Goal: Task Accomplishment & Management: Manage account settings

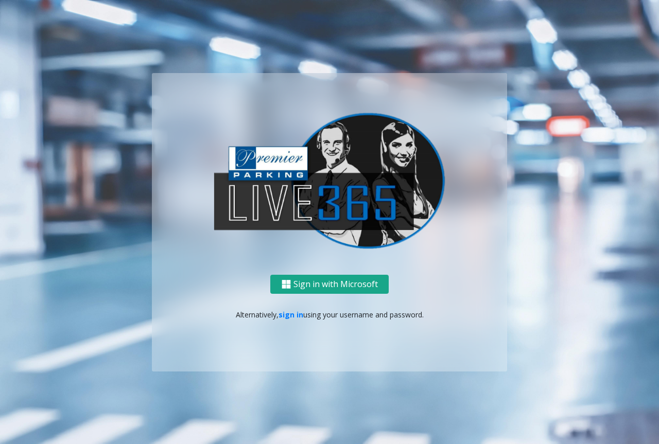
click at [342, 289] on button "Sign in with Microsoft" at bounding box center [329, 284] width 118 height 19
click at [286, 314] on link "sign in" at bounding box center [291, 315] width 25 height 10
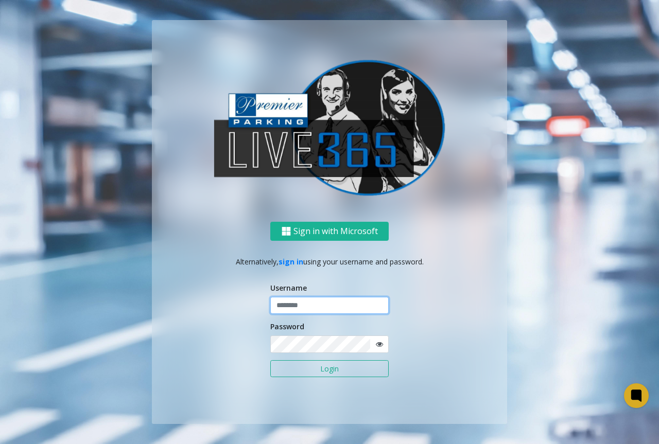
type input "**********"
click at [313, 301] on input "**********" at bounding box center [329, 306] width 118 height 18
click at [304, 369] on button "Login" at bounding box center [329, 369] width 118 height 18
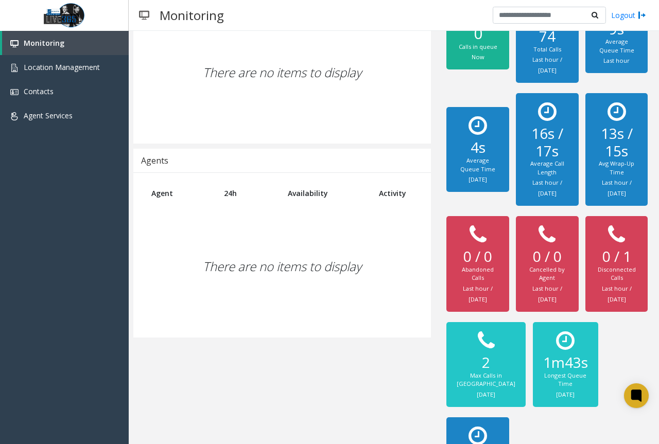
click at [255, 284] on div "There are no items to display" at bounding box center [282, 267] width 277 height 122
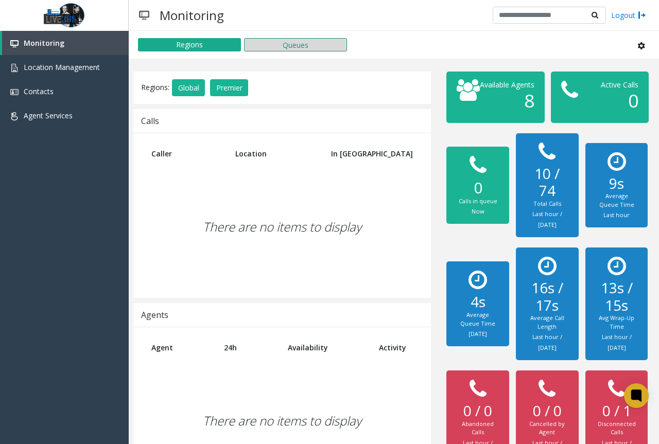
click at [307, 46] on button "Queues" at bounding box center [295, 44] width 103 height 13
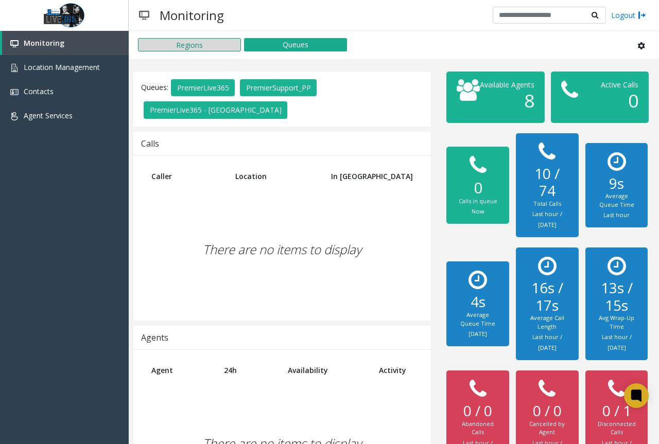
click at [214, 47] on button "Regions" at bounding box center [189, 44] width 103 height 13
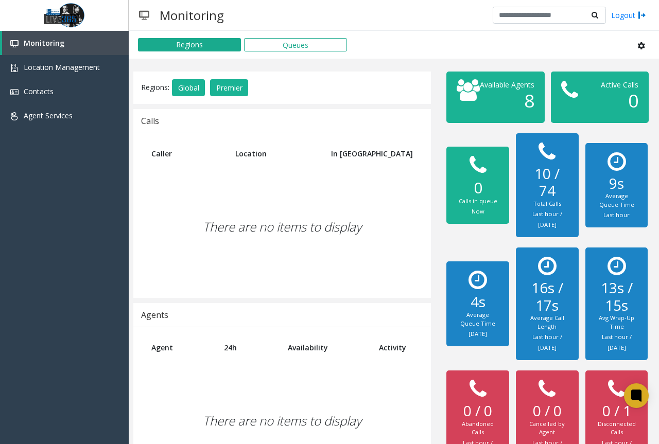
drag, startPoint x: 214, startPoint y: 47, endPoint x: 207, endPoint y: 67, distance: 20.9
click at [214, 48] on button "Regions" at bounding box center [189, 44] width 103 height 13
click at [192, 84] on button "Global" at bounding box center [188, 88] width 33 height 18
click at [251, 88] on div "Regions: Global Premier" at bounding box center [196, 88] width 110 height 23
click at [246, 85] on button "Premier" at bounding box center [229, 88] width 38 height 18
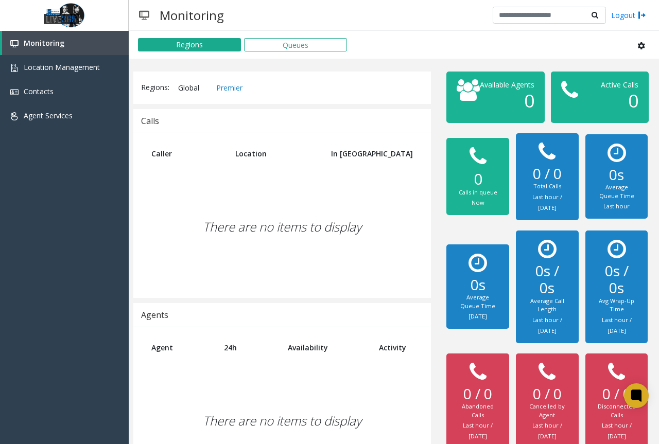
click at [189, 85] on button "Global" at bounding box center [188, 88] width 33 height 18
click at [238, 89] on button "Premier" at bounding box center [229, 88] width 38 height 18
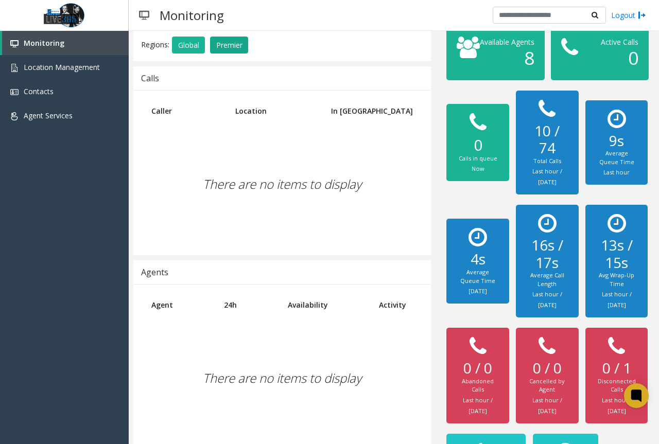
scroll to position [206, 0]
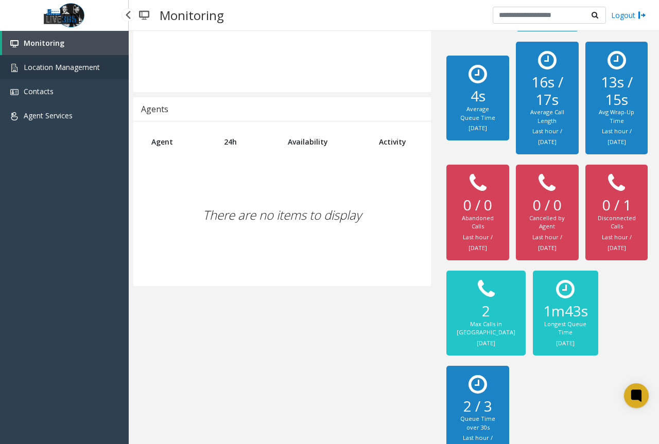
click at [46, 67] on span "Location Management" at bounding box center [62, 67] width 76 height 10
click at [51, 68] on span "Location Management" at bounding box center [62, 67] width 76 height 10
click at [54, 92] on link "Contacts" at bounding box center [64, 91] width 129 height 24
click at [94, 70] on span "Location Management" at bounding box center [62, 67] width 76 height 10
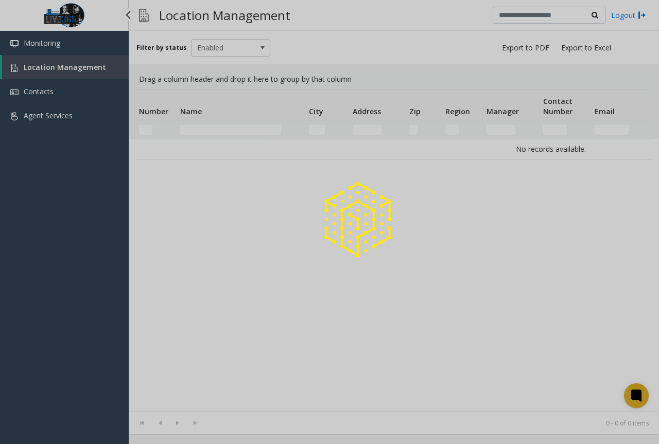
click at [88, 52] on div at bounding box center [329, 222] width 659 height 444
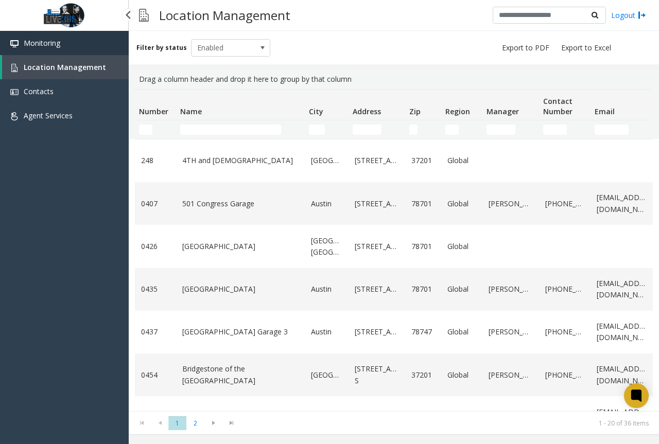
click at [93, 41] on link "Monitoring" at bounding box center [64, 43] width 129 height 24
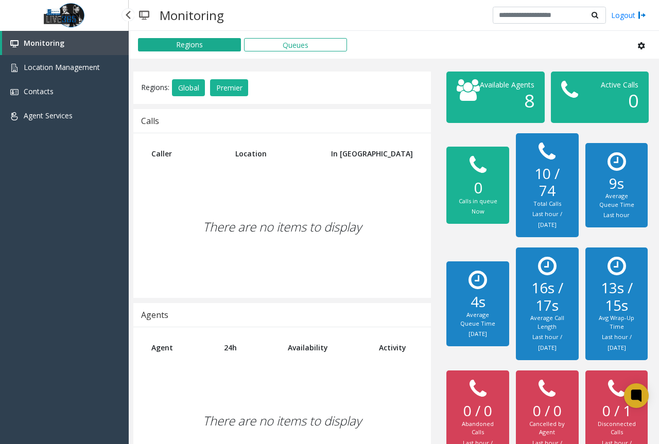
click at [83, 28] on img at bounding box center [64, 15] width 46 height 31
click at [125, 19] on div at bounding box center [127, 14] width 13 height 13
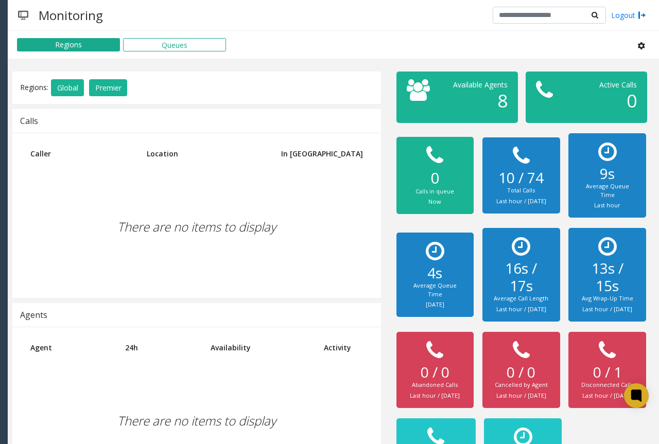
click at [5, 16] on div at bounding box center [8, 14] width 13 height 13
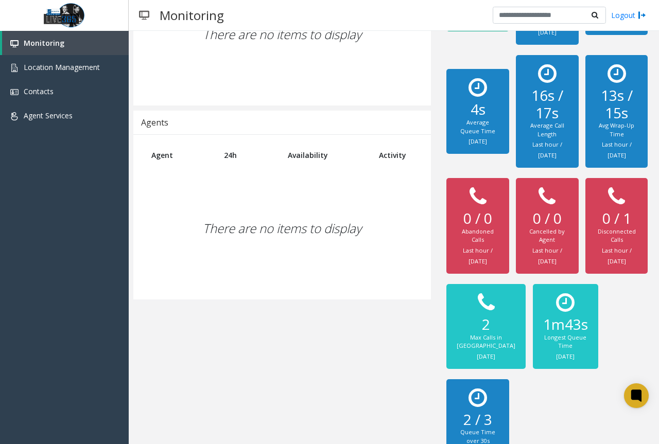
scroll to position [254, 0]
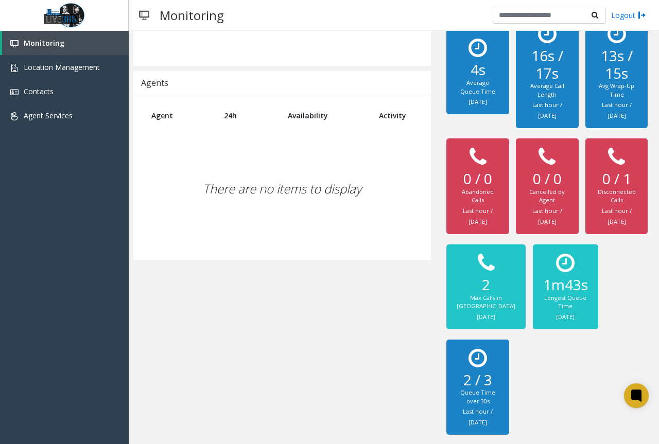
click at [481, 383] on h2 "2 / 3" at bounding box center [478, 381] width 42 height 18
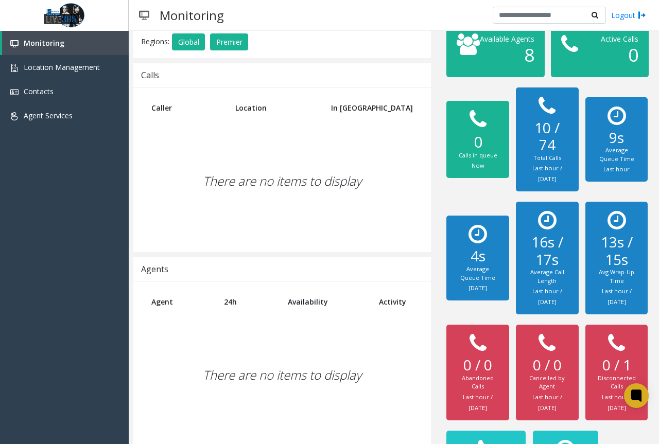
scroll to position [0, 0]
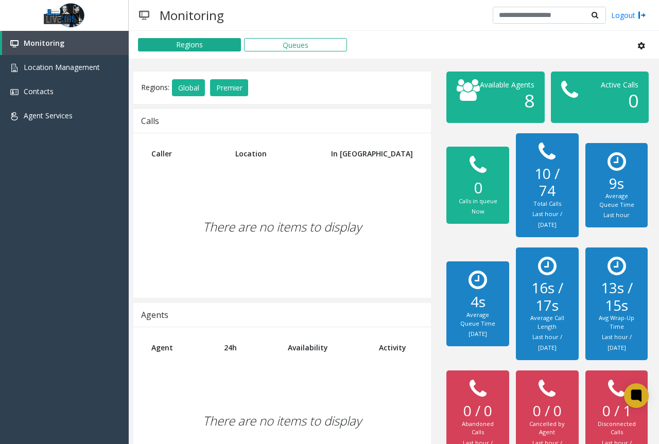
click at [606, 314] on h2 "13s / 15s" at bounding box center [617, 297] width 42 height 34
click at [86, 65] on span "Location Management" at bounding box center [62, 67] width 76 height 10
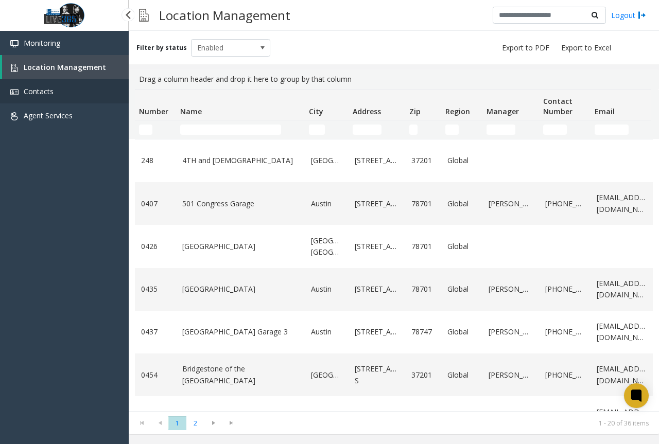
click at [63, 87] on link "Contacts" at bounding box center [64, 91] width 129 height 24
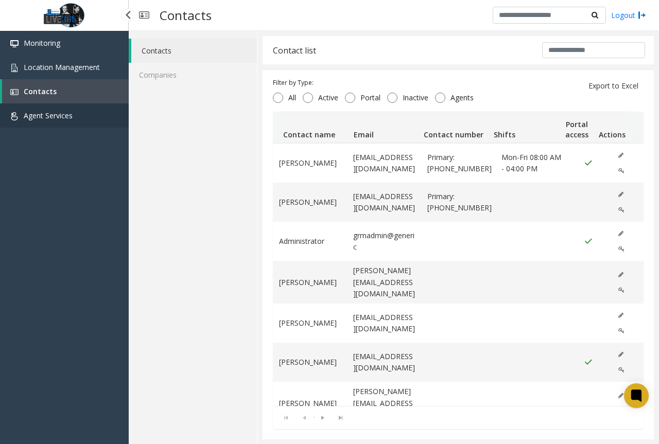
click at [57, 123] on link "Agent Services" at bounding box center [64, 115] width 129 height 24
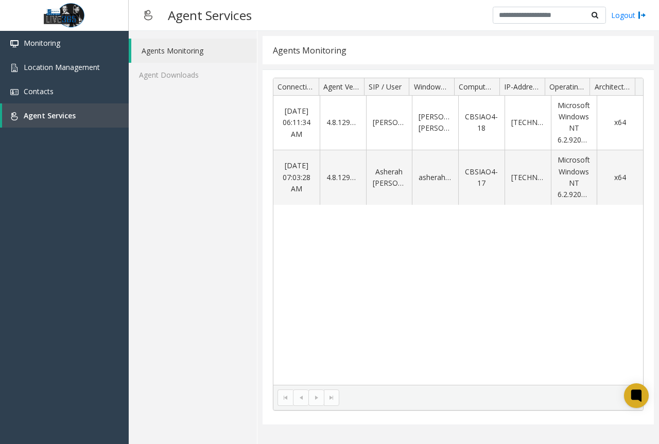
click at [217, 16] on h3 "Agent Services" at bounding box center [210, 15] width 94 height 25
click at [150, 17] on img at bounding box center [148, 15] width 19 height 25
click at [97, 40] on link "Monitoring" at bounding box center [64, 43] width 129 height 24
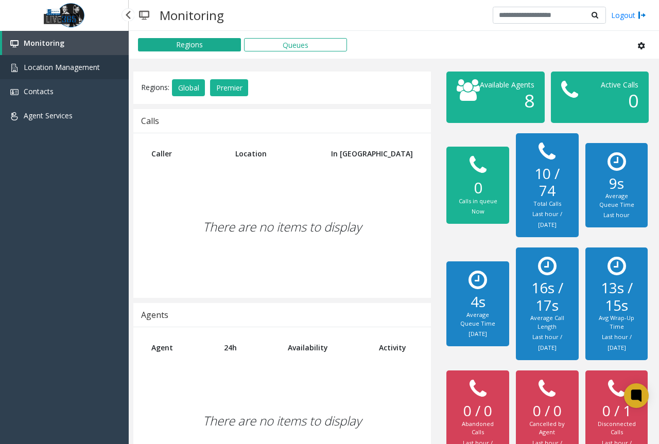
click at [2, 57] on link "Location Management" at bounding box center [64, 67] width 129 height 24
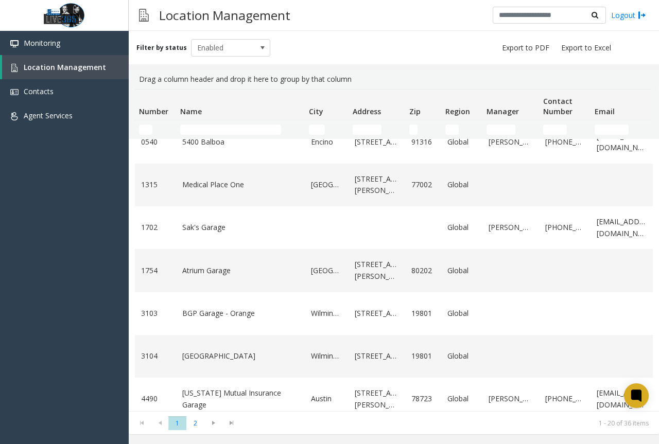
scroll to position [593, 0]
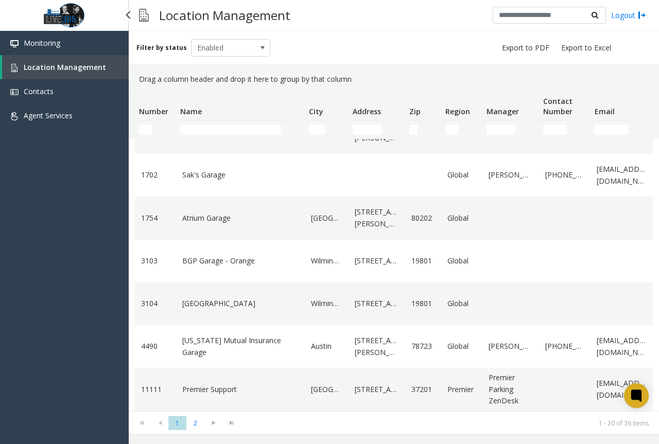
click at [69, 20] on img at bounding box center [64, 15] width 46 height 31
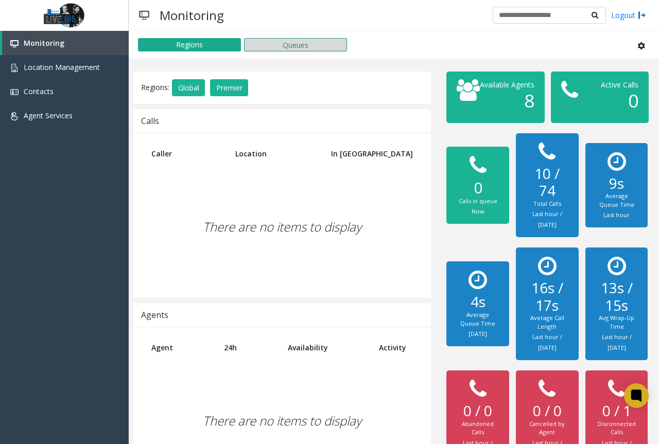
click at [293, 47] on button "Queues" at bounding box center [295, 44] width 103 height 13
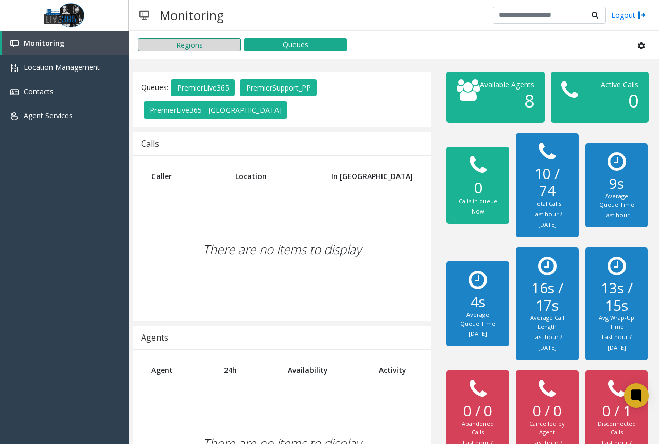
click at [214, 50] on button "Regions" at bounding box center [189, 44] width 103 height 13
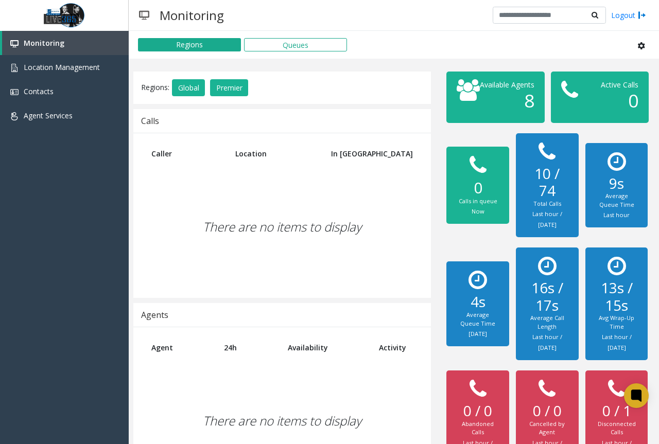
click at [631, 50] on button at bounding box center [641, 45] width 20 height 18
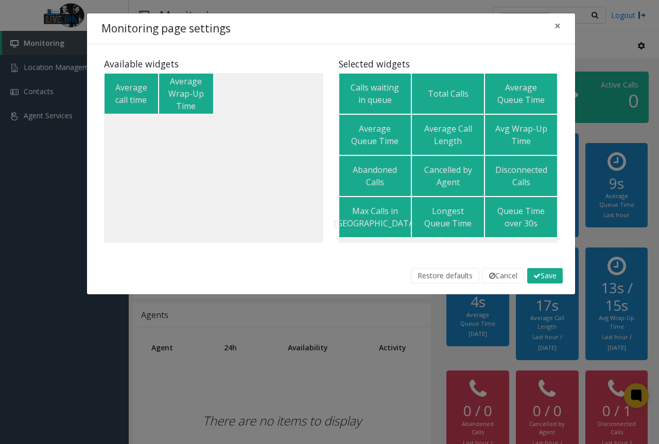
click at [144, 137] on kendo-sortable "Average call time Average Wrap-Up Time" at bounding box center [213, 158] width 219 height 170
click at [201, 99] on div "Average Wrap-Up Time" at bounding box center [186, 93] width 39 height 37
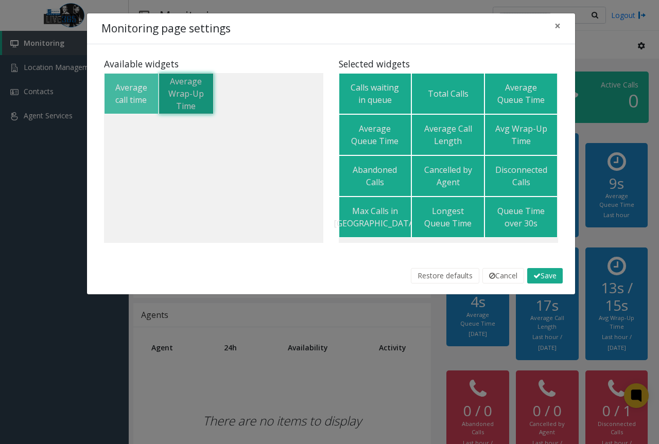
click at [132, 92] on div "Average call time" at bounding box center [131, 93] width 39 height 25
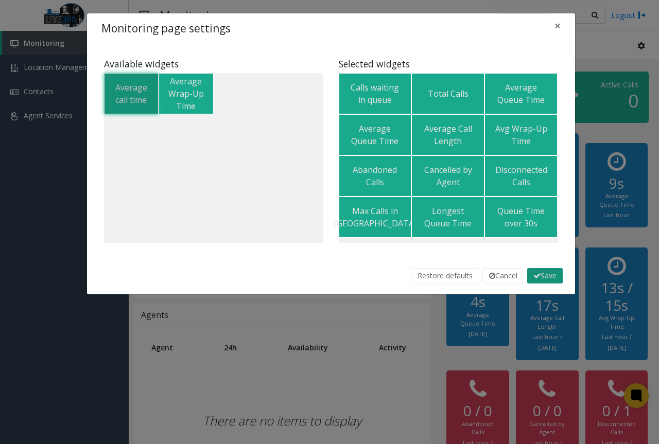
click at [547, 272] on button "Save" at bounding box center [545, 275] width 36 height 15
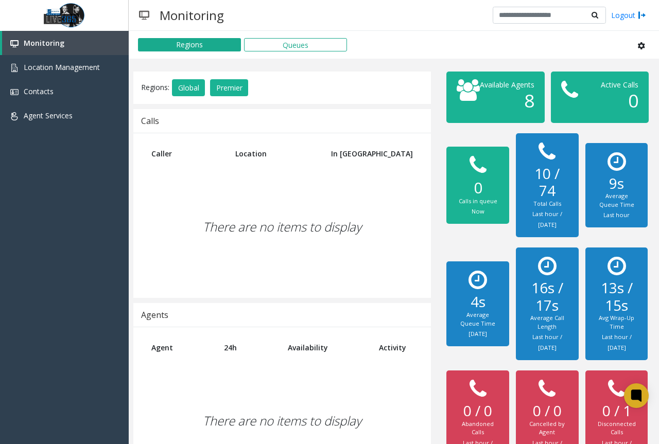
drag, startPoint x: 271, startPoint y: 262, endPoint x: 266, endPoint y: 263, distance: 5.3
click at [271, 262] on div "There are no items to display" at bounding box center [282, 227] width 277 height 122
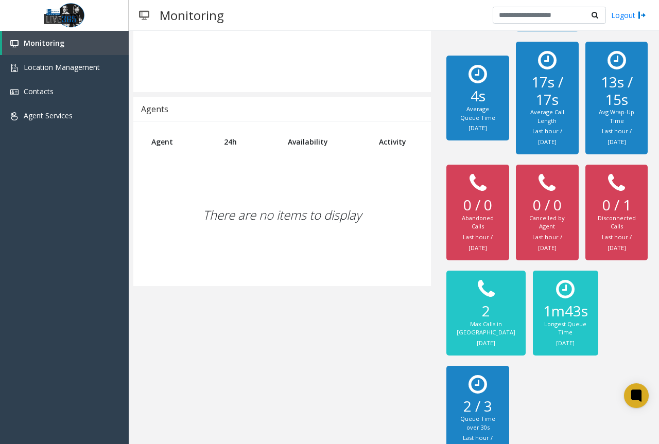
scroll to position [227, 0]
